Goal: Communication & Community: Participate in discussion

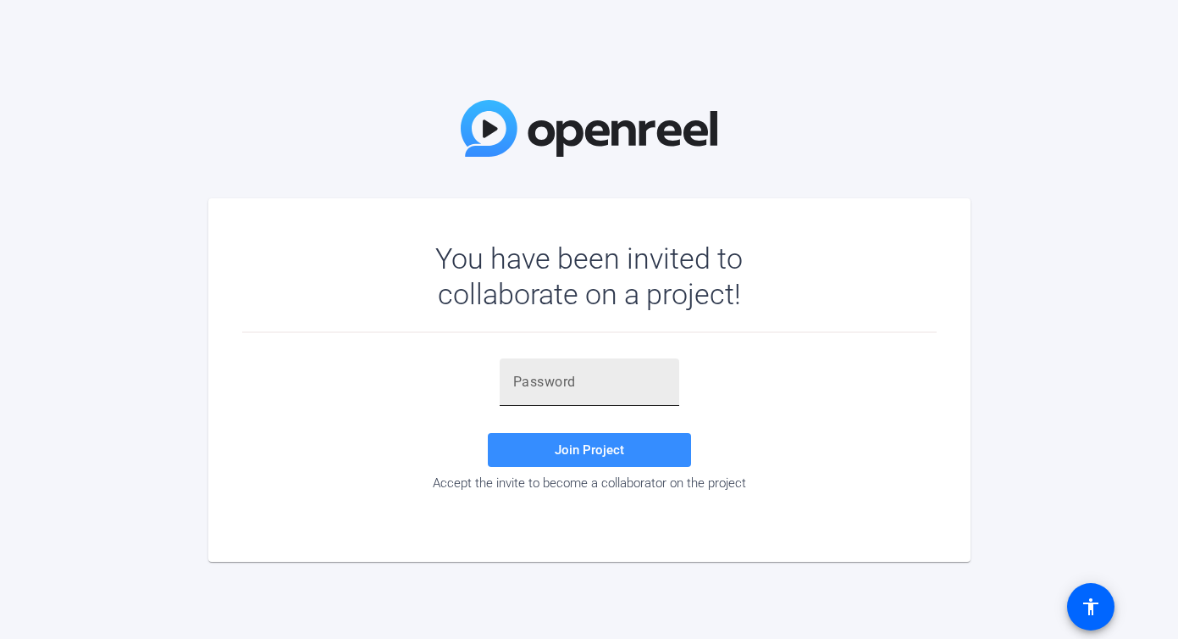
click at [584, 393] on div at bounding box center [589, 381] width 152 height 47
click at [579, 382] on input "text" at bounding box center [589, 382] width 152 height 20
paste input "8BkV=+"
type input "8BkV=+"
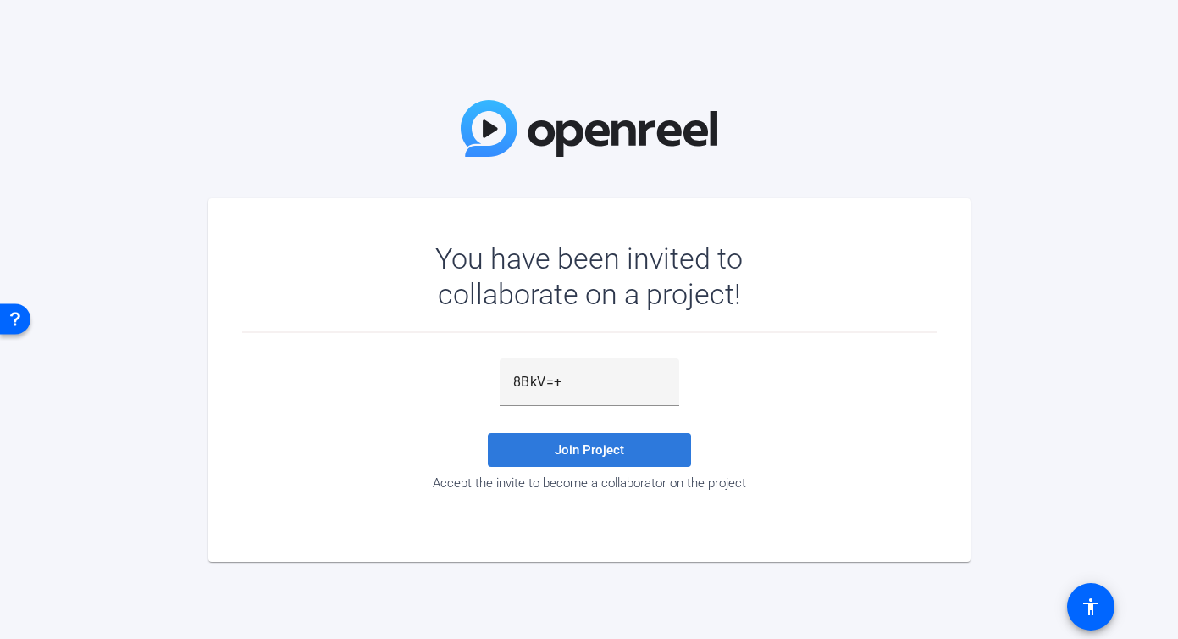
click at [585, 446] on span "Join Project" at bounding box center [589, 449] width 69 height 15
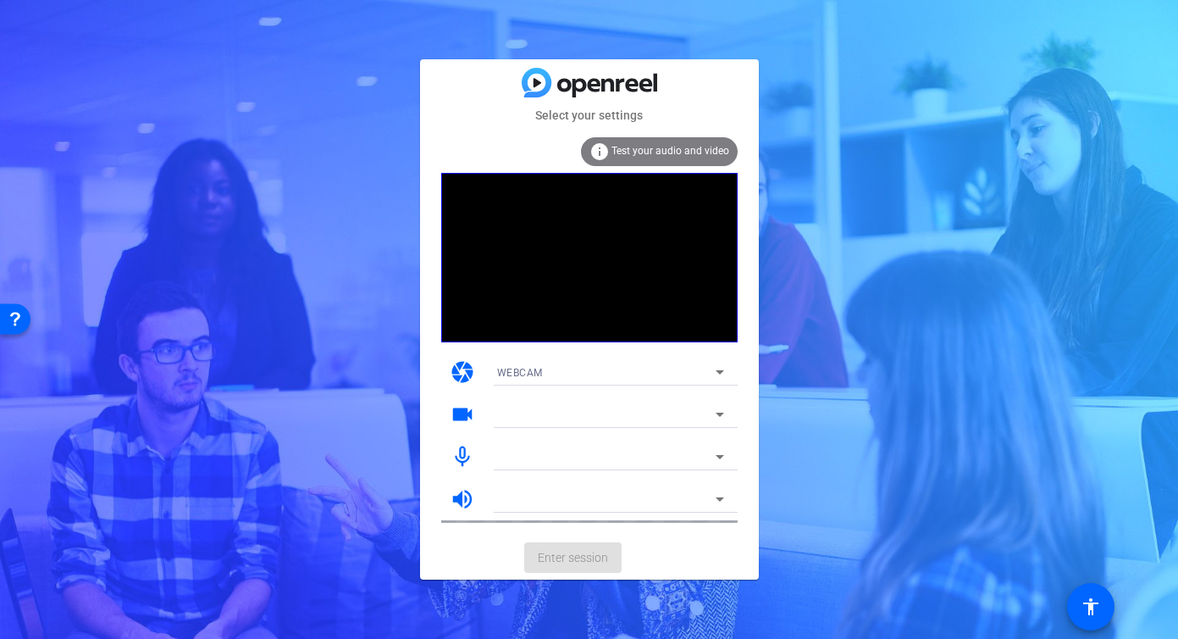
click at [574, 562] on mat-card-actions "Enter session" at bounding box center [589, 557] width 339 height 44
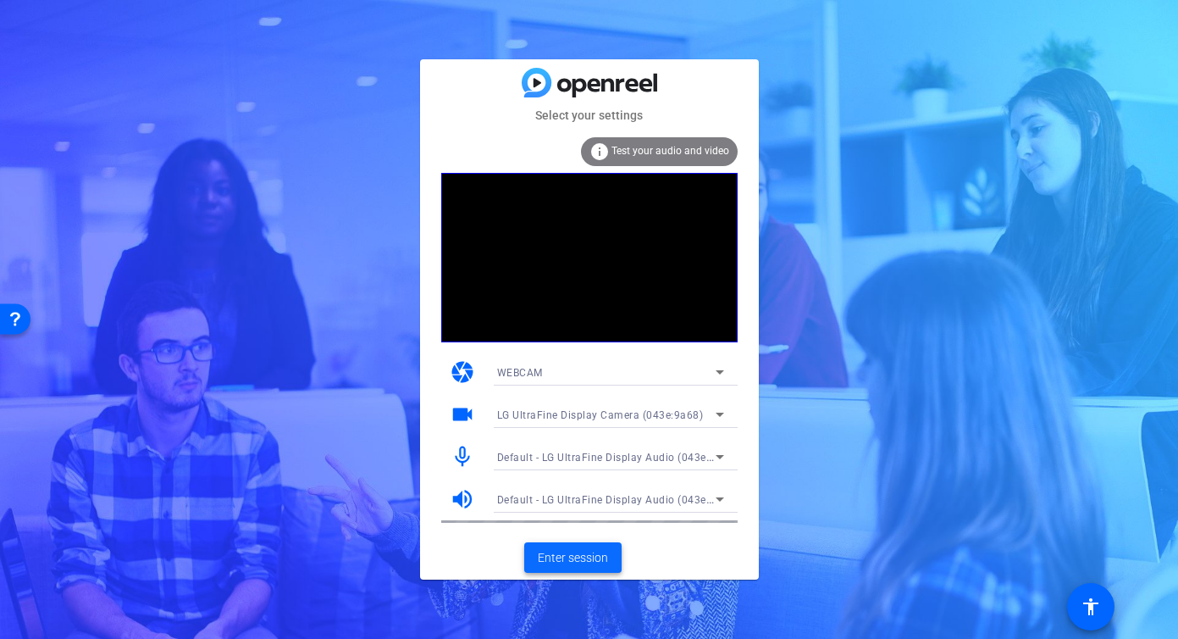
click at [573, 561] on span "Enter session" at bounding box center [573, 558] width 70 height 18
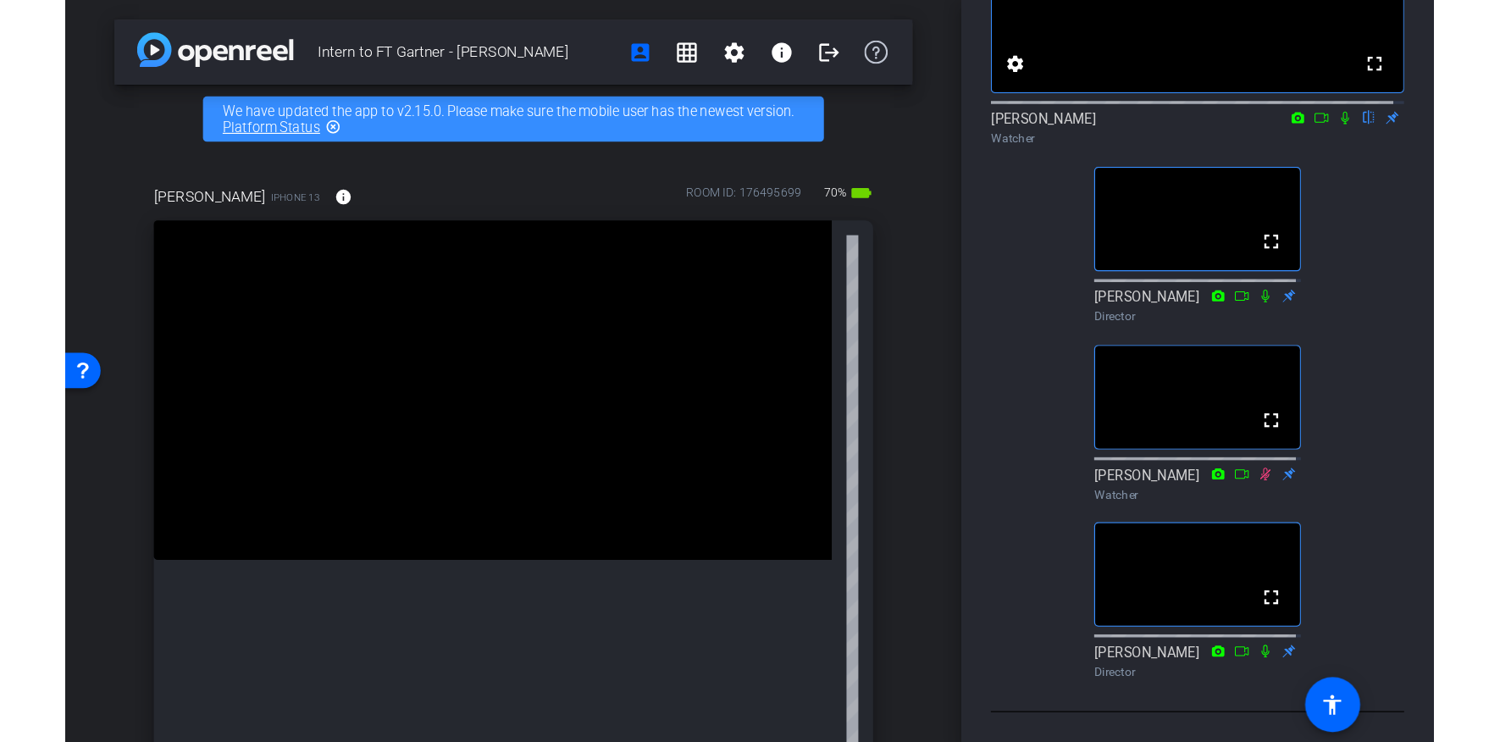
scroll to position [191, 0]
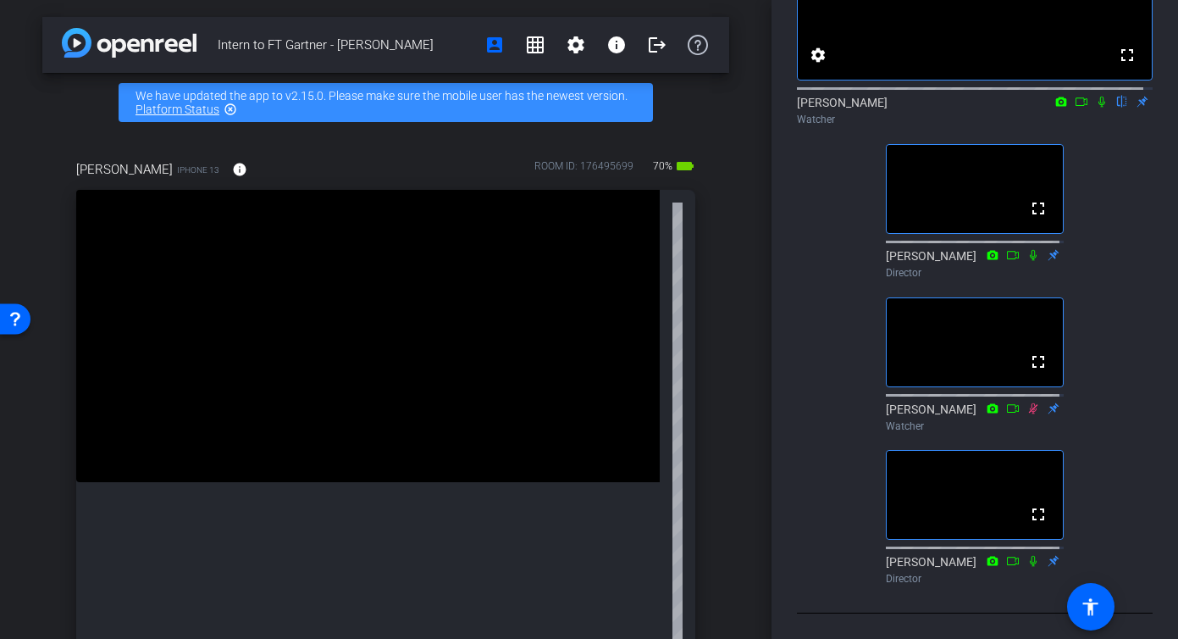
click at [1099, 108] on icon at bounding box center [1102, 102] width 7 height 11
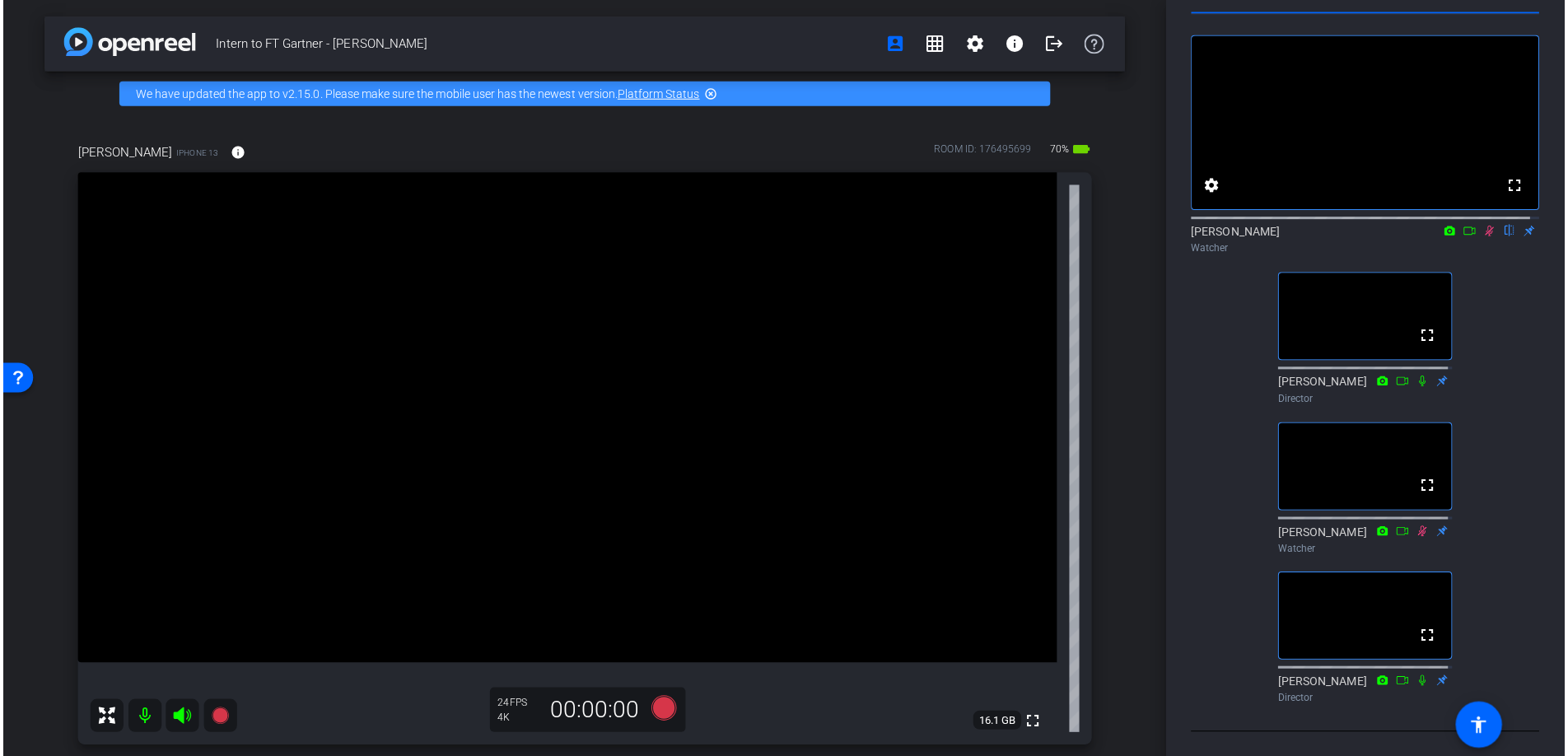
scroll to position [87, 0]
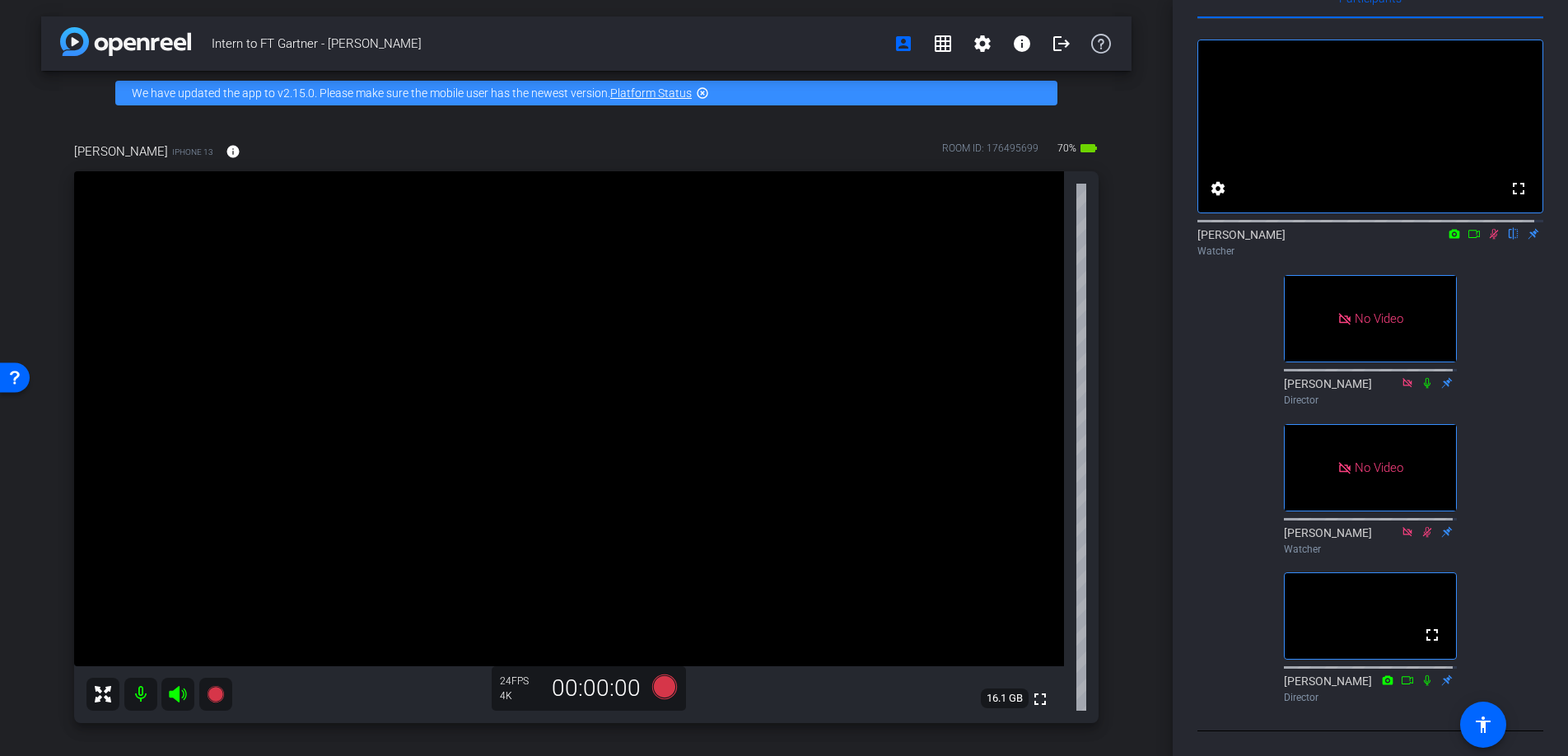
click at [1144, 228] on icon at bounding box center [1474, 234] width 14 height 12
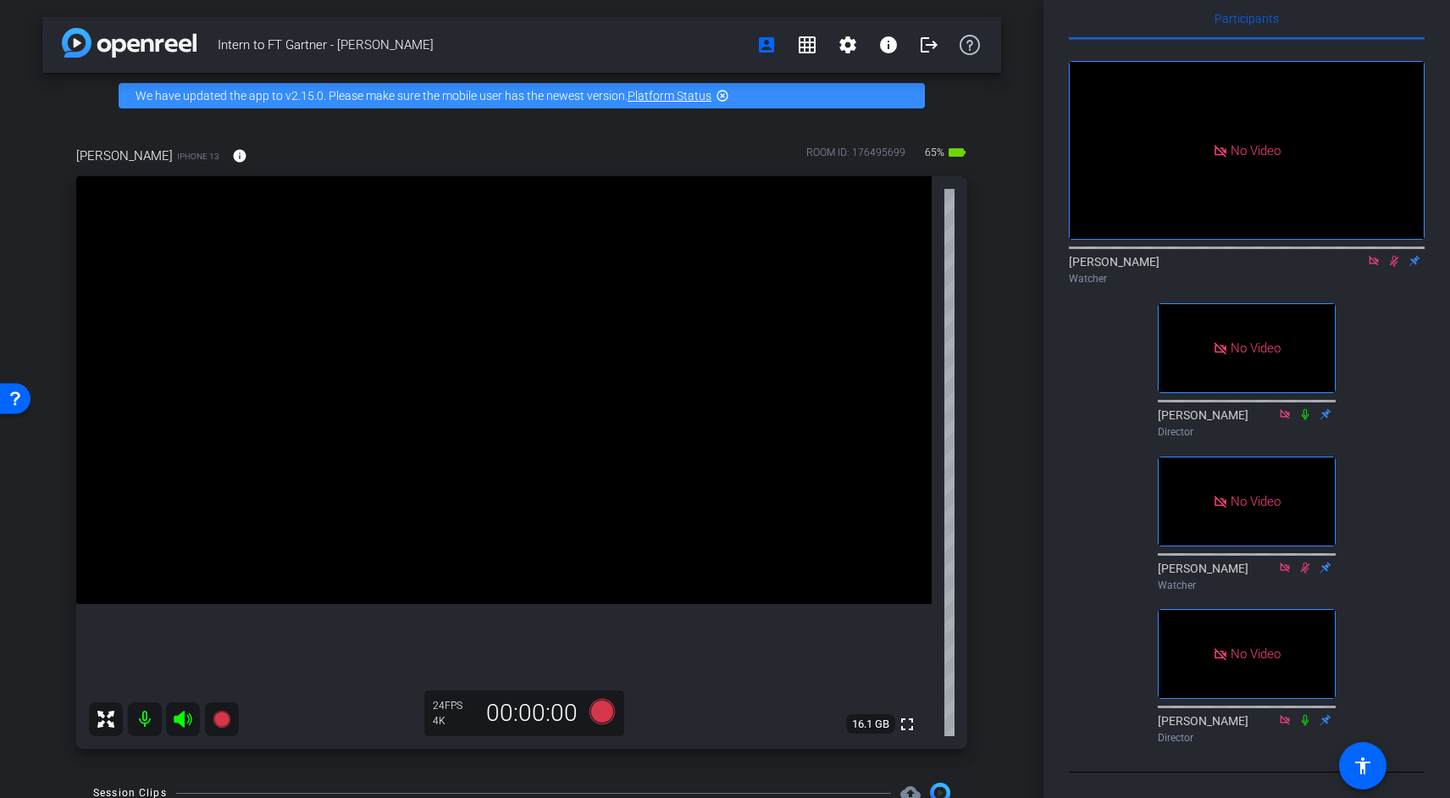
scroll to position [191, 0]
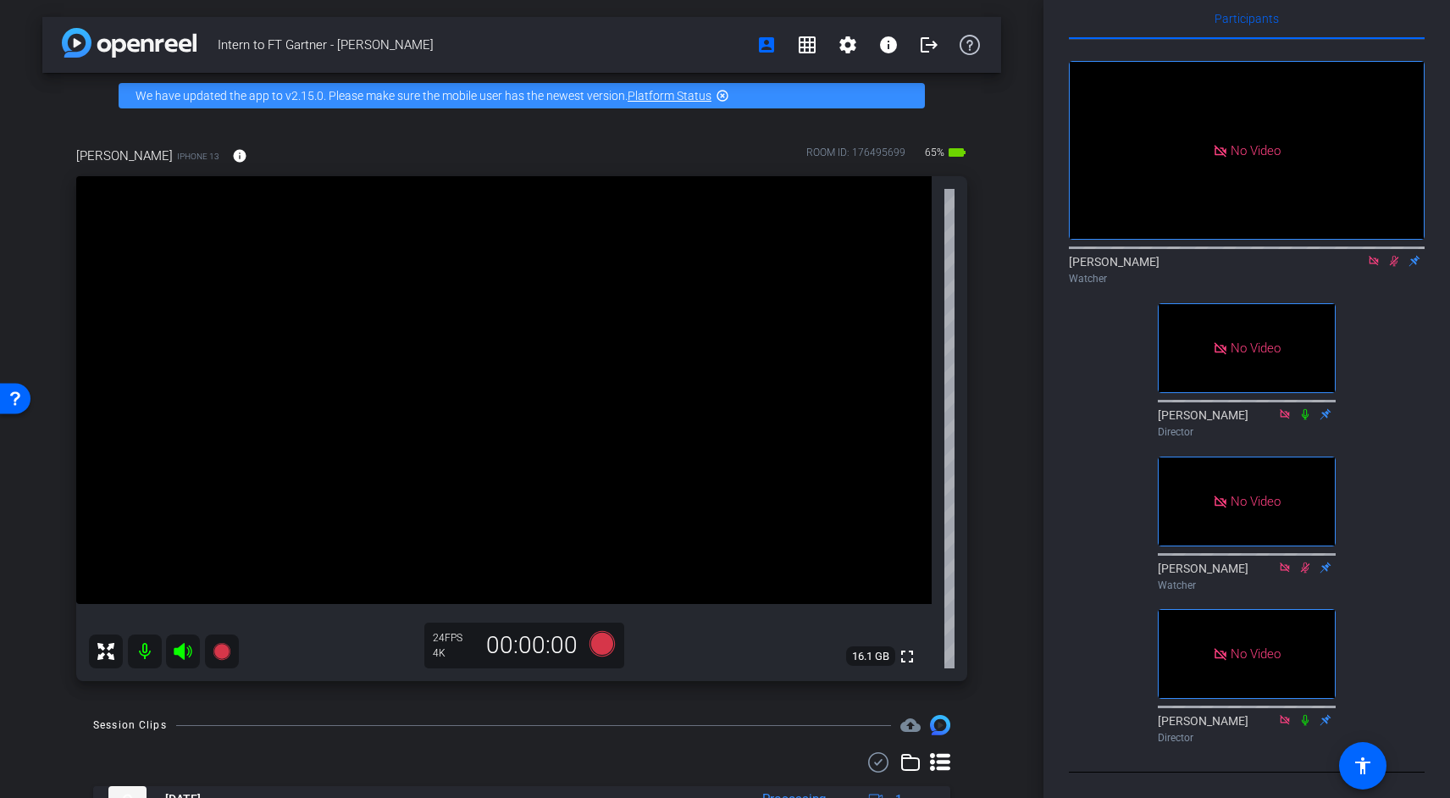
click at [1070, 638] on div "No Video Frank Watcher No Video Michael Caso Director No Video Alesia Watcher N…" at bounding box center [1247, 395] width 356 height 711
click at [1068, 638] on div "Participants No Video Frank Watcher No Video Michael Caso Director No Video Ale…" at bounding box center [1247, 399] width 407 height 798
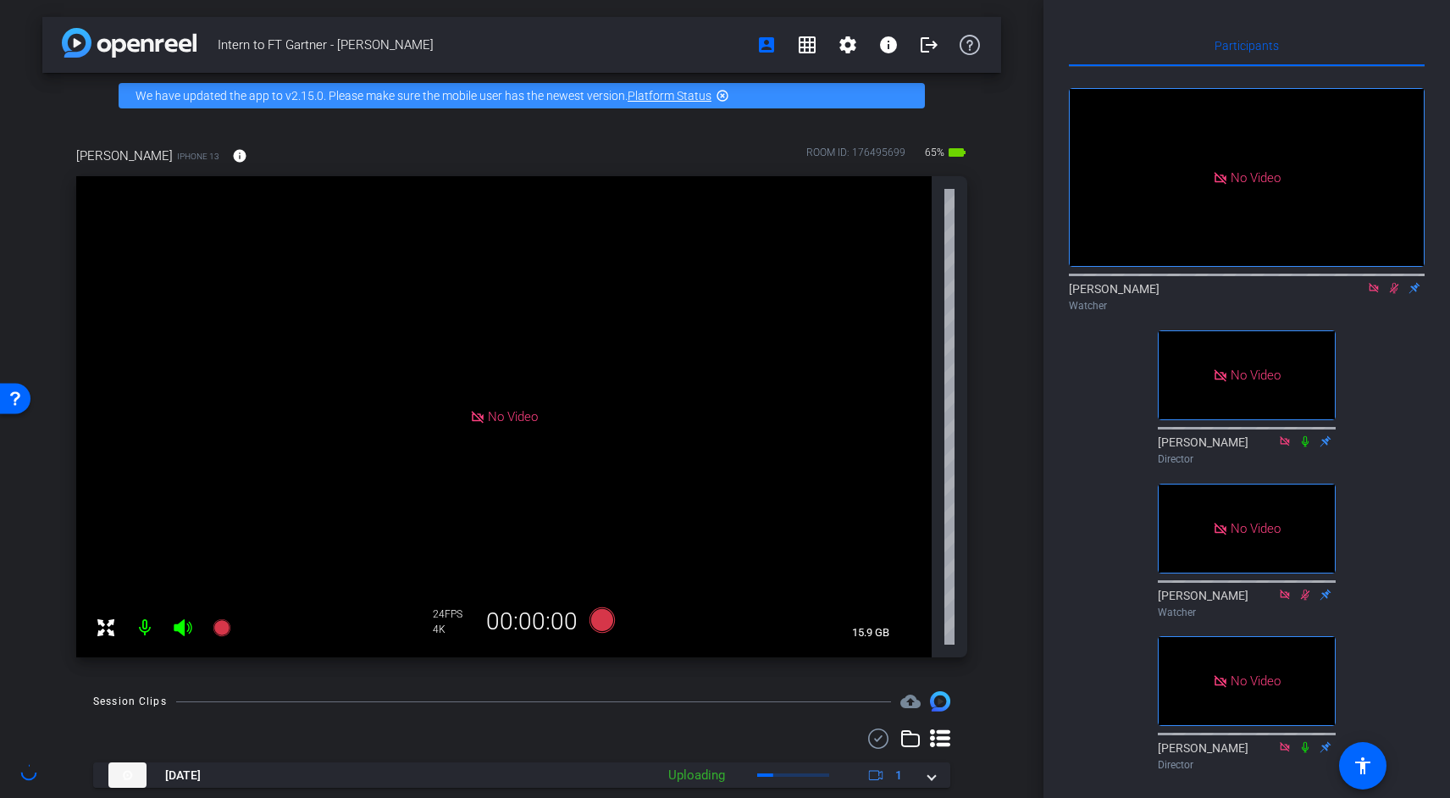
click at [1065, 524] on div "Participants No Video Frank Watcher No Video Michael Caso Director No Video Ale…" at bounding box center [1247, 399] width 407 height 798
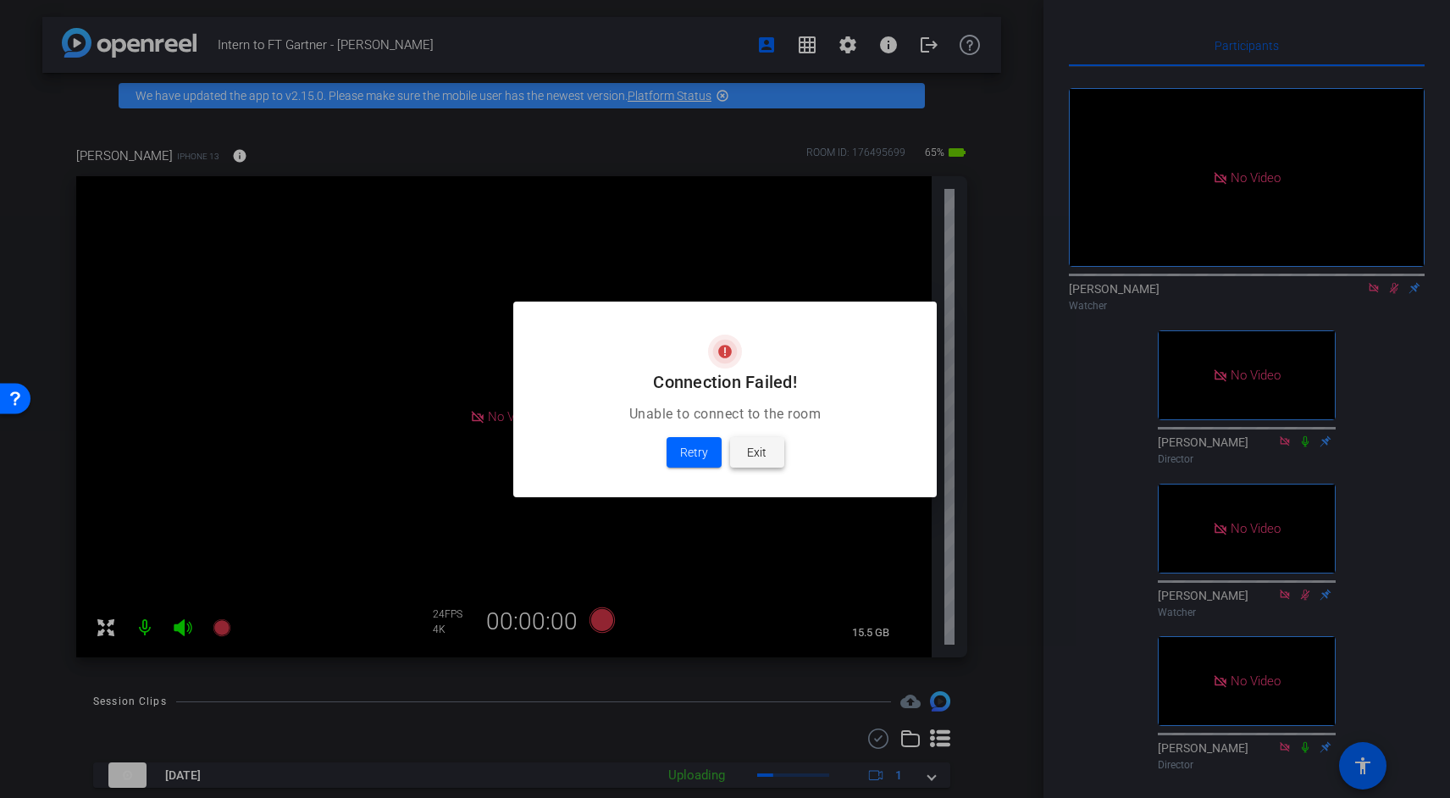
click at [755, 446] on span "Exit" at bounding box center [756, 452] width 19 height 20
